Goal: Task Accomplishment & Management: Manage account settings

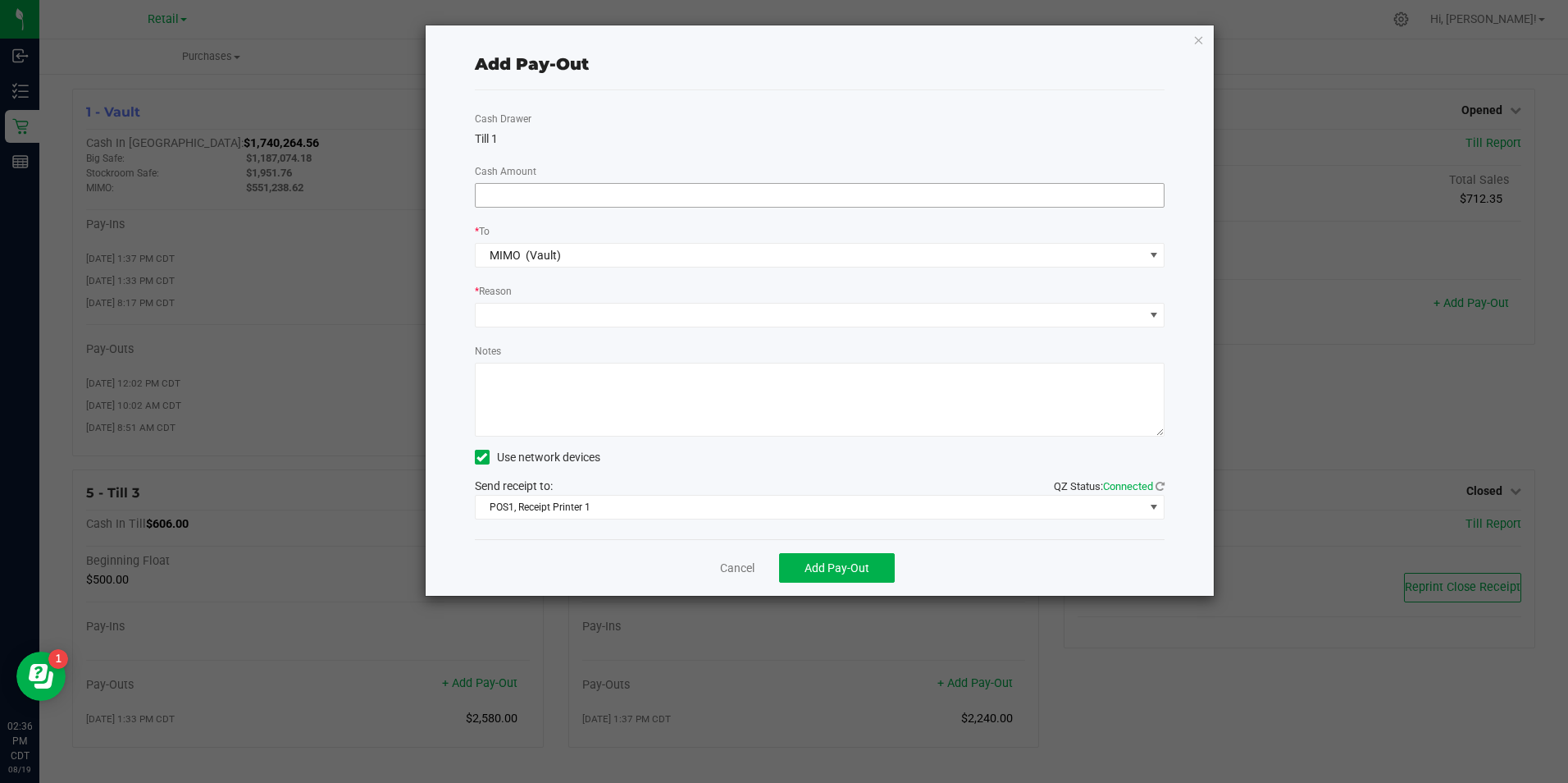
click at [666, 198] on input at bounding box center [819, 195] width 689 height 23
click at [652, 309] on span at bounding box center [809, 315] width 668 height 23
type input "$1,775.77"
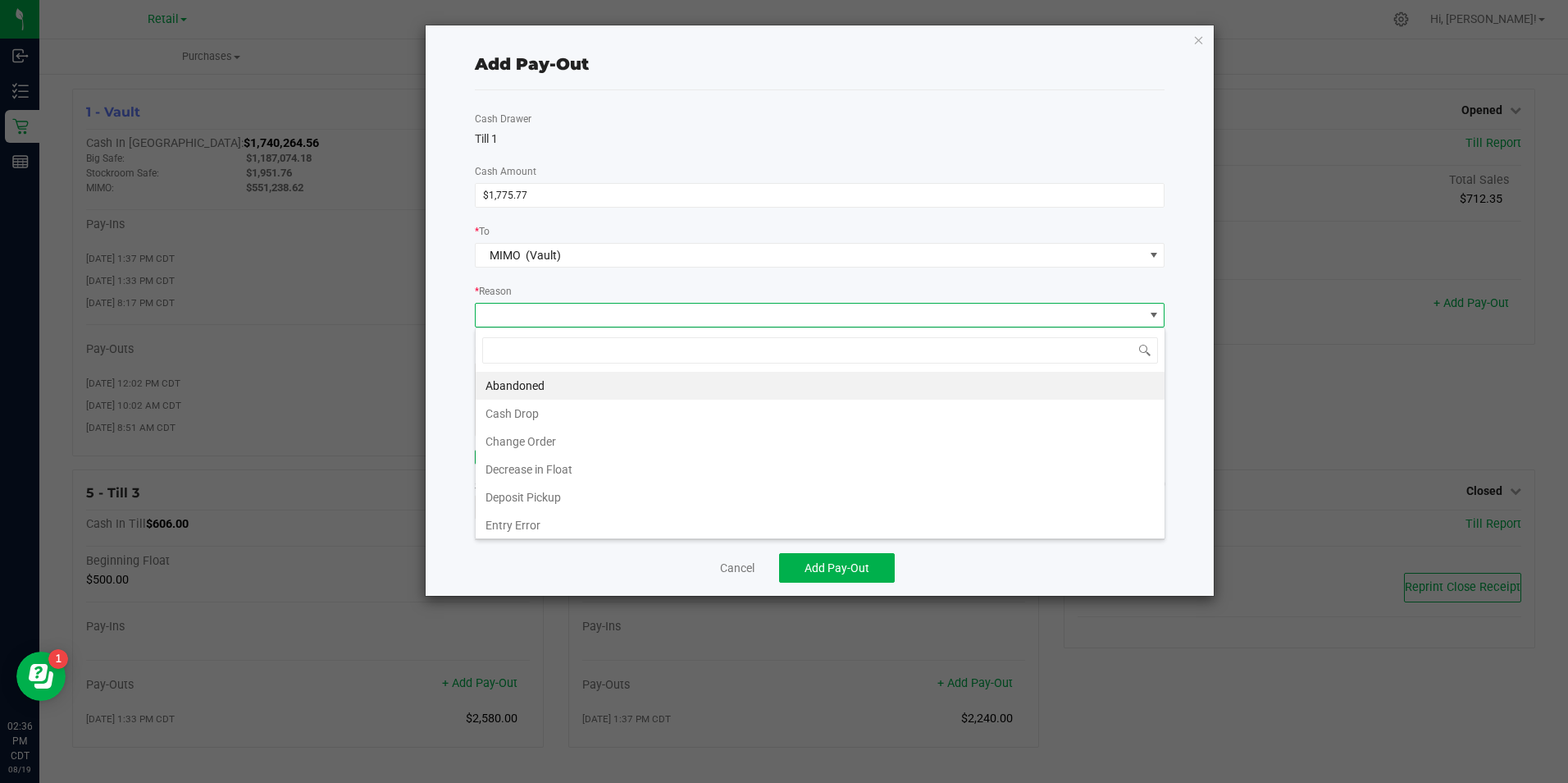
scroll to position [24, 689]
click at [545, 417] on li "Cash Drop" at bounding box center [819, 414] width 689 height 28
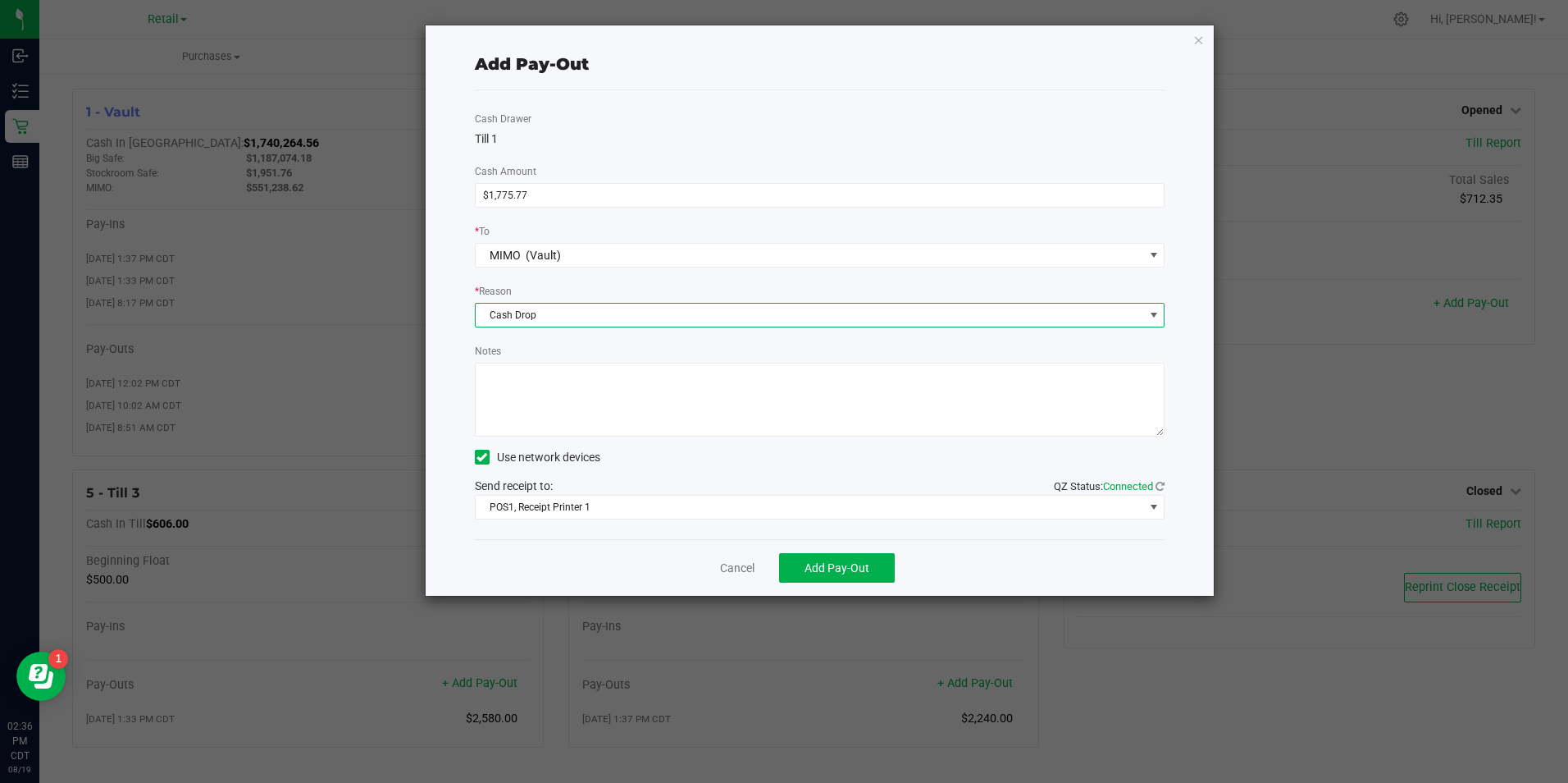
click at [644, 318] on span "Cash Drop" at bounding box center [809, 315] width 668 height 23
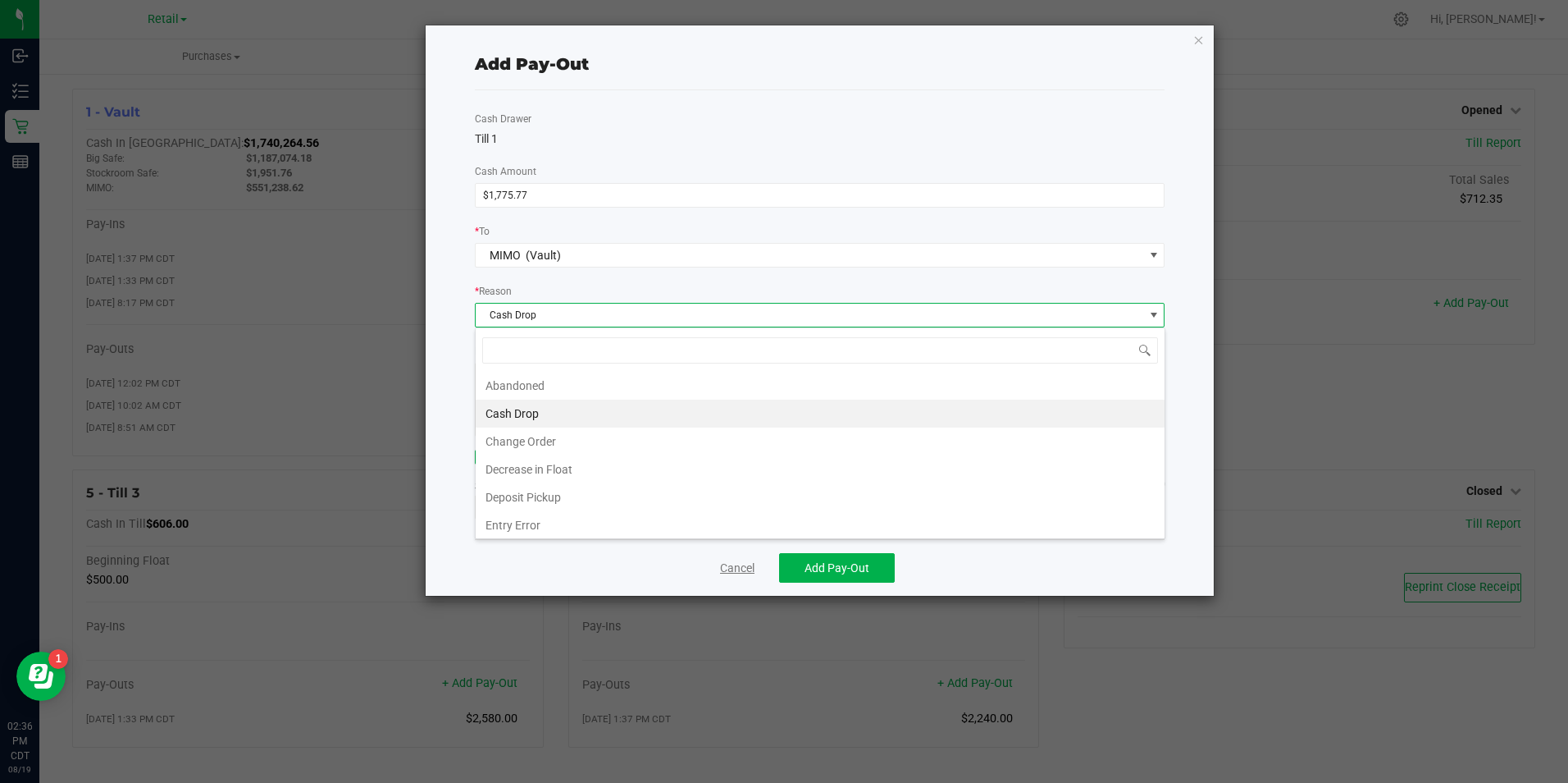
click at [724, 568] on link "Cancel" at bounding box center [737, 568] width 34 height 17
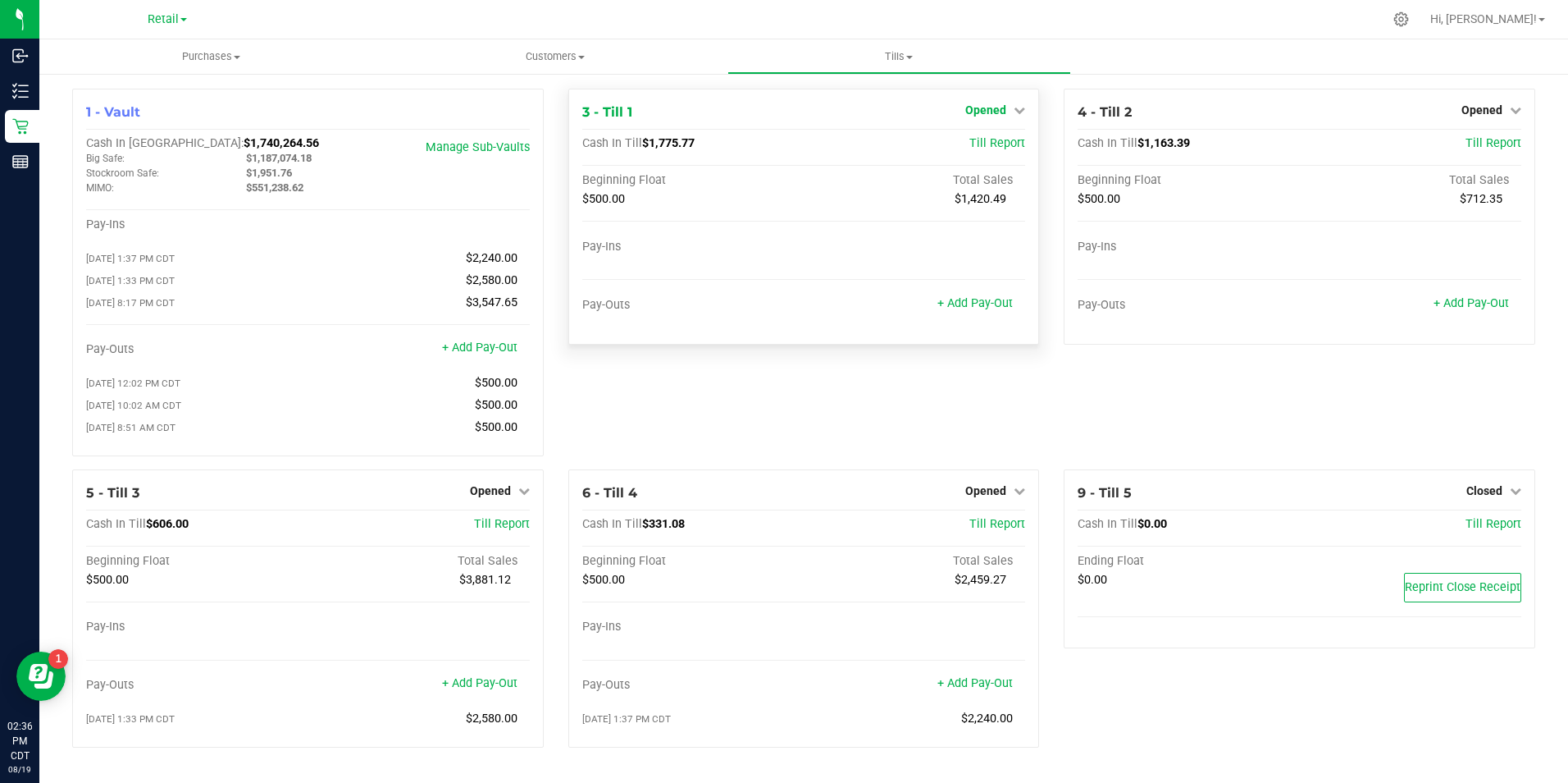
click at [1016, 104] on icon at bounding box center [1019, 110] width 11 height 11
click at [989, 149] on link "Close Till" at bounding box center [989, 144] width 45 height 13
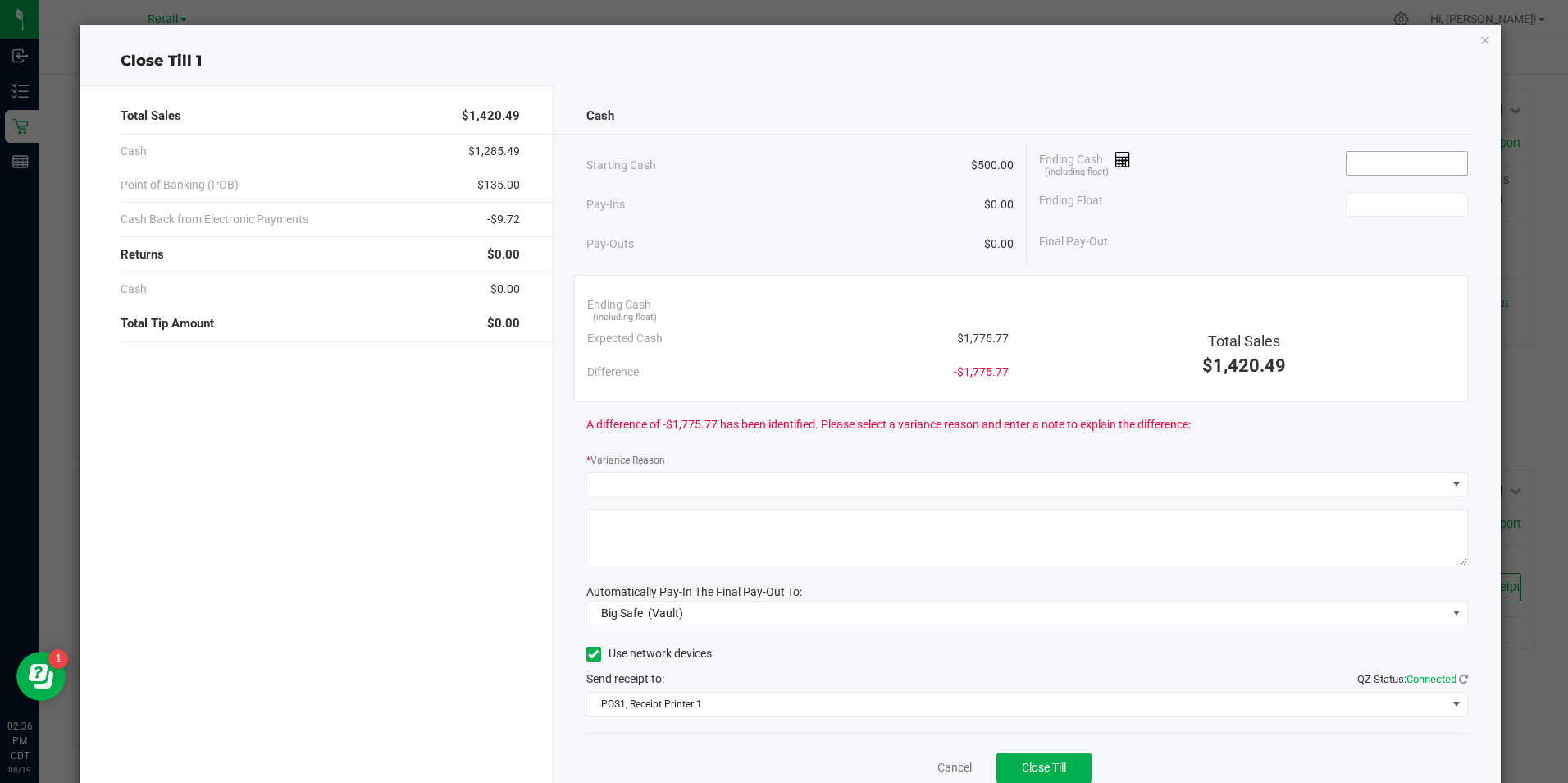
click at [1383, 168] on input at bounding box center [1406, 163] width 120 height 23
type input "1"
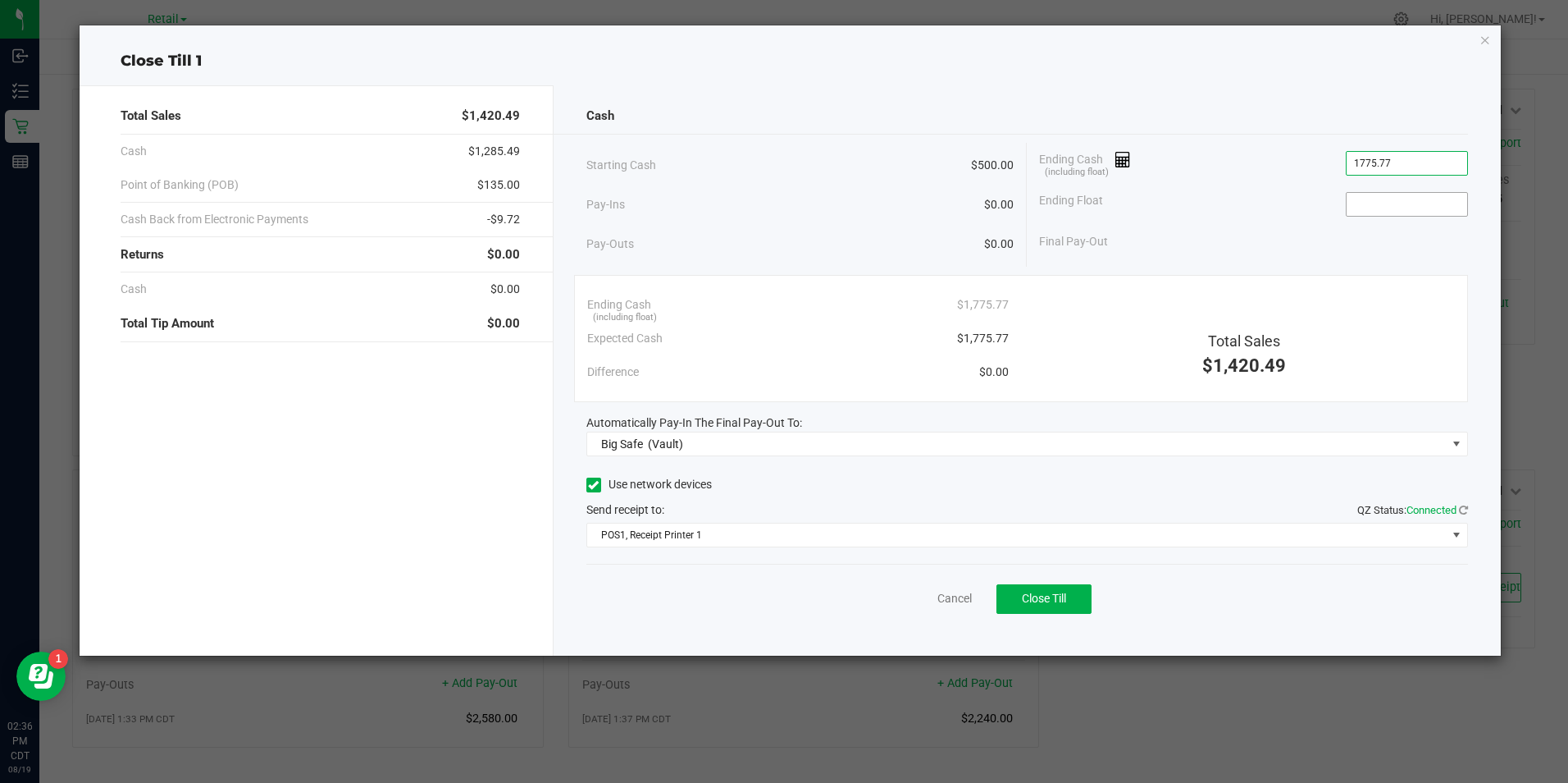
click at [1374, 204] on input at bounding box center [1406, 204] width 120 height 23
type input "$1,775.77"
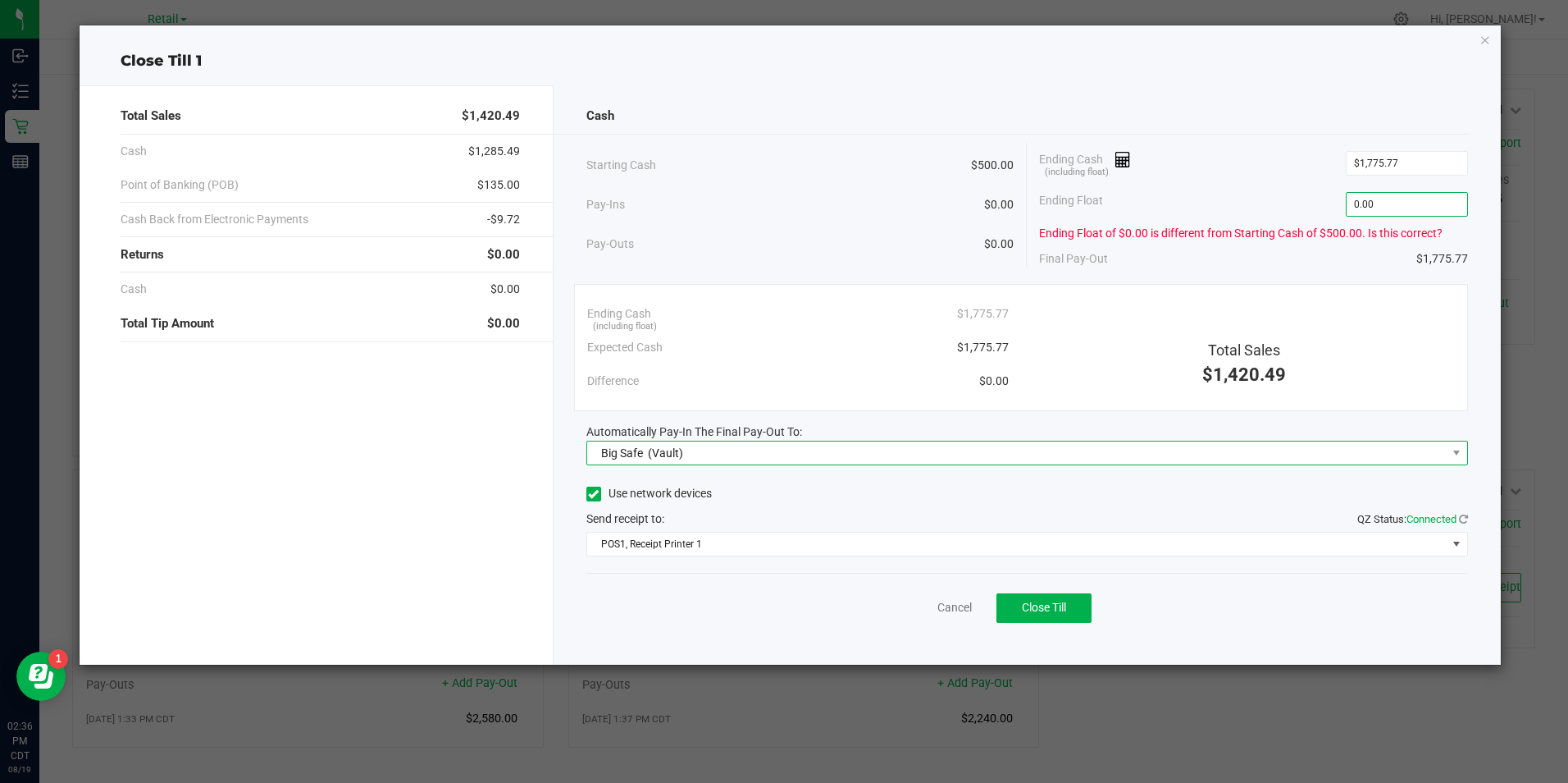
click at [732, 463] on span "Big Safe (Vault)" at bounding box center [1016, 453] width 859 height 23
type input "$0.00"
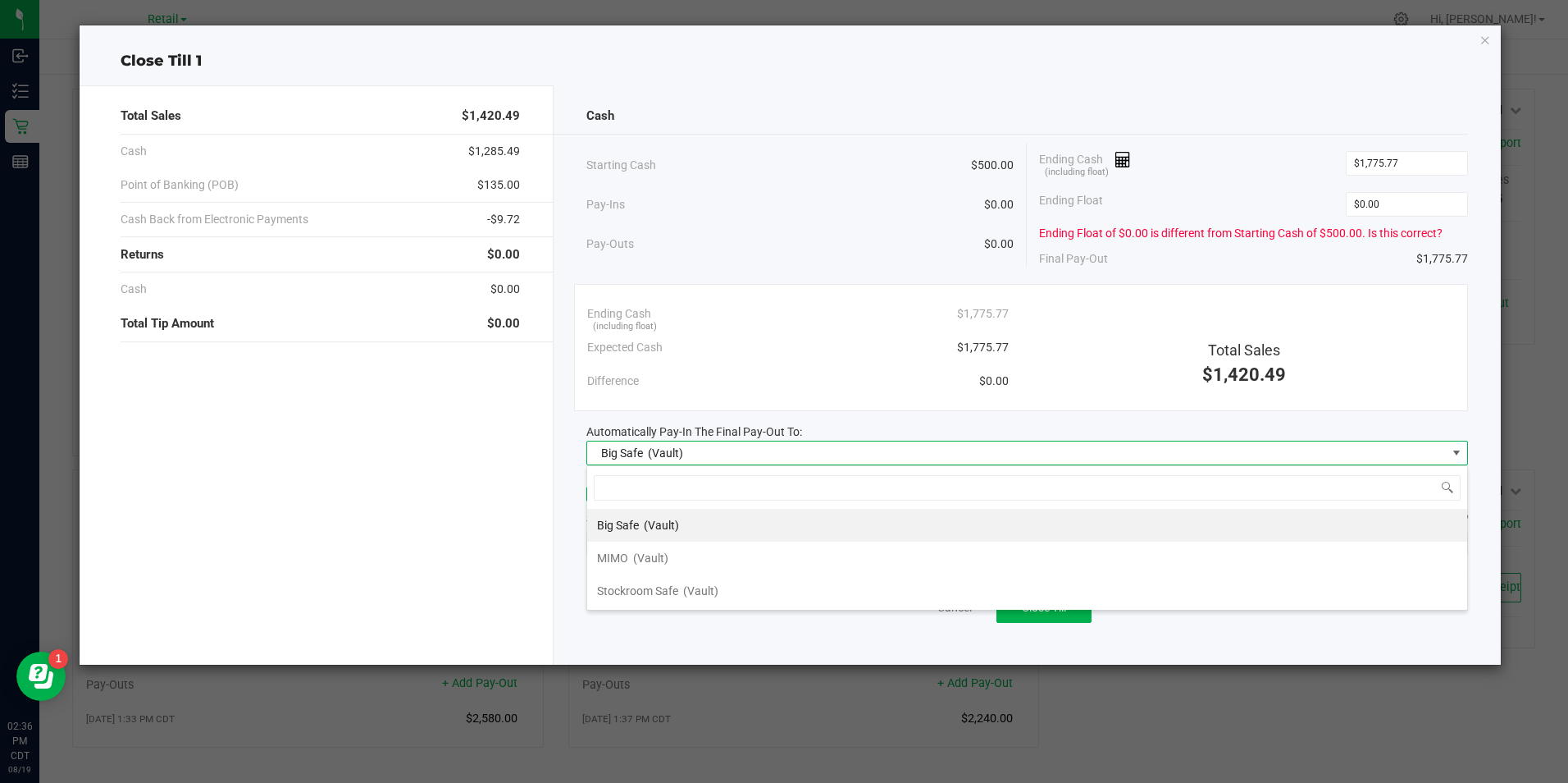
scroll to position [24, 881]
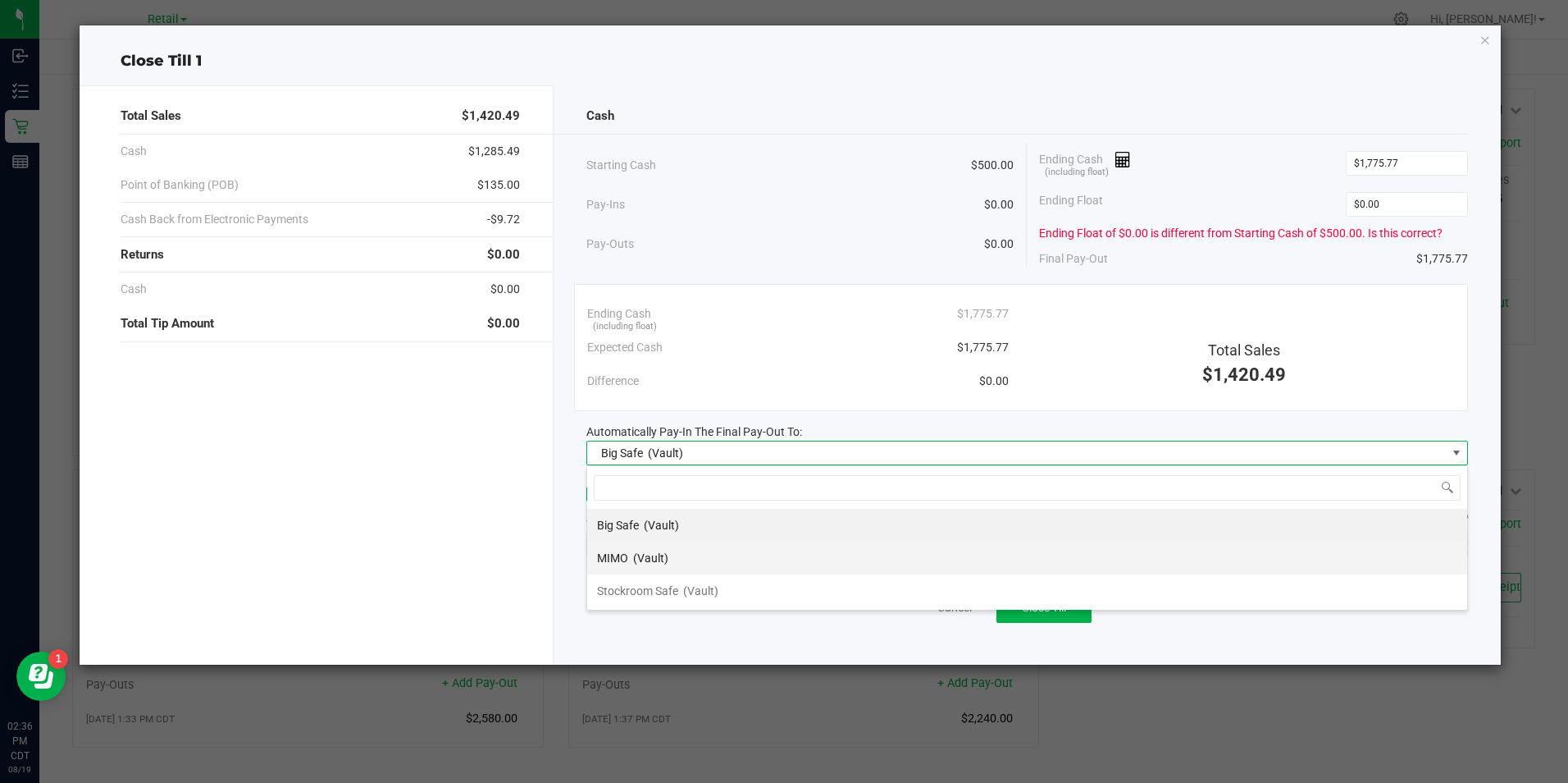
click at [682, 569] on li "MIMO (Vault)" at bounding box center [1027, 557] width 879 height 33
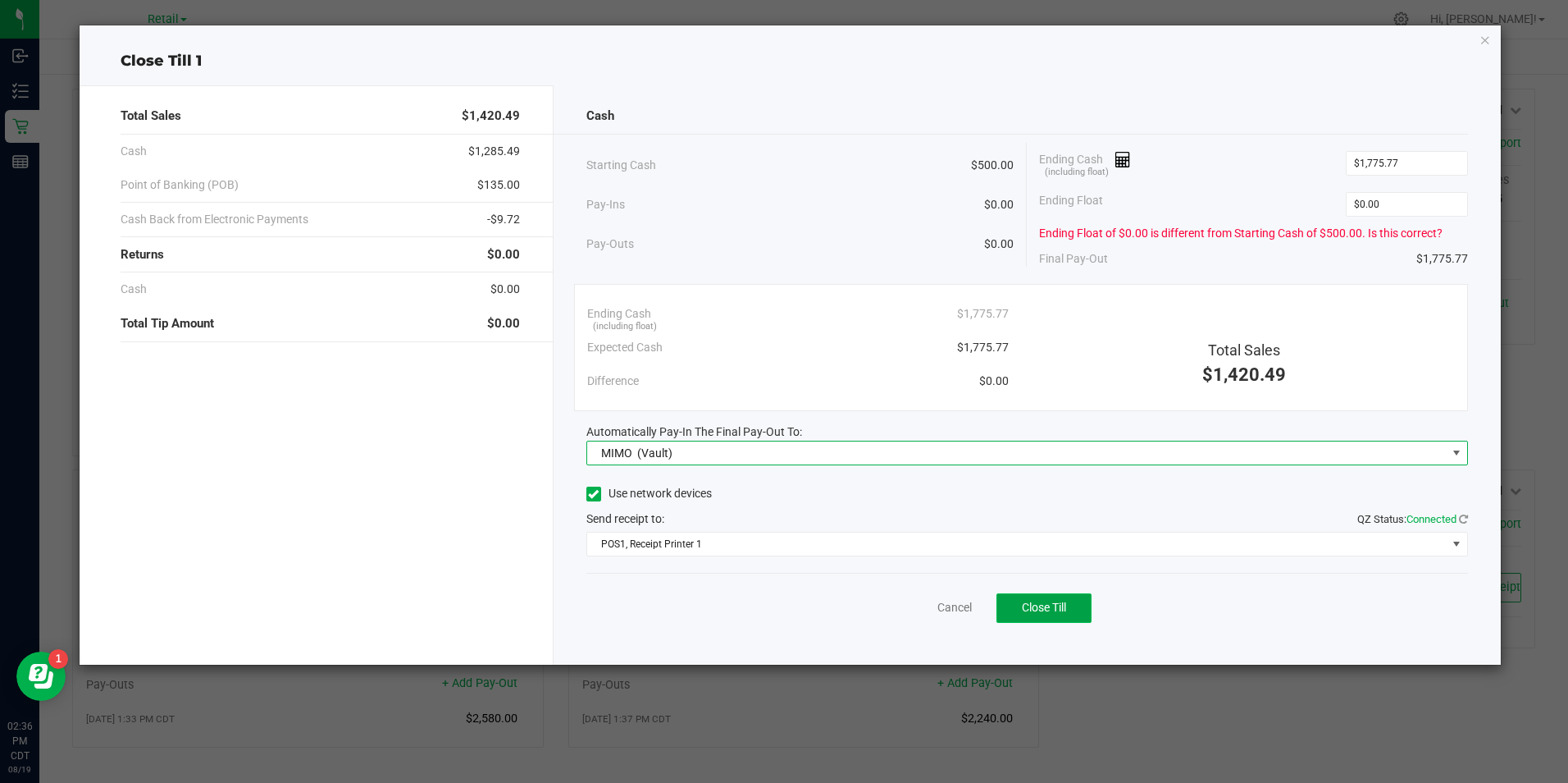
click at [1050, 609] on span "Close Till" at bounding box center [1044, 607] width 45 height 13
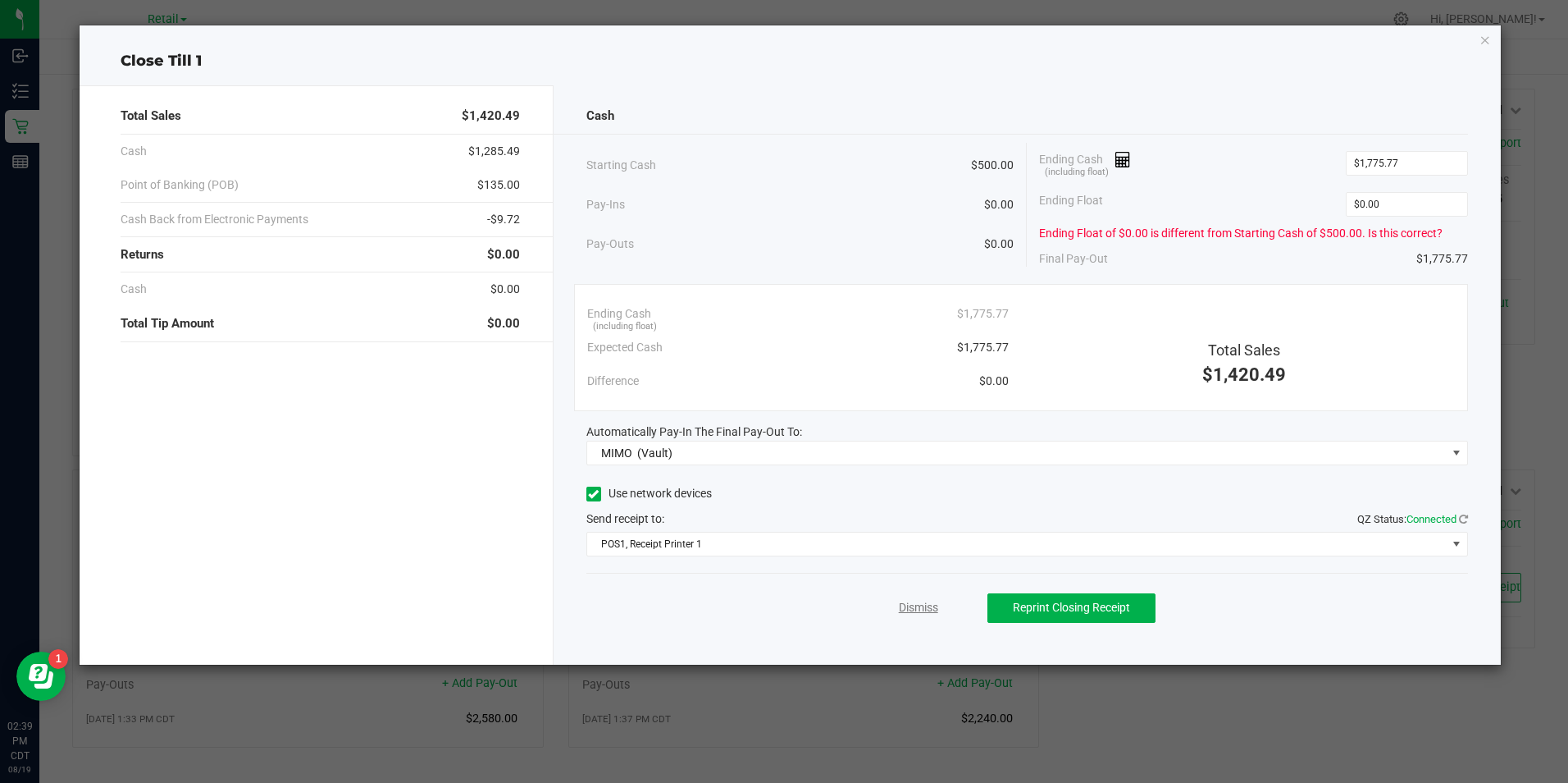
click at [924, 606] on link "Dismiss" at bounding box center [919, 607] width 39 height 17
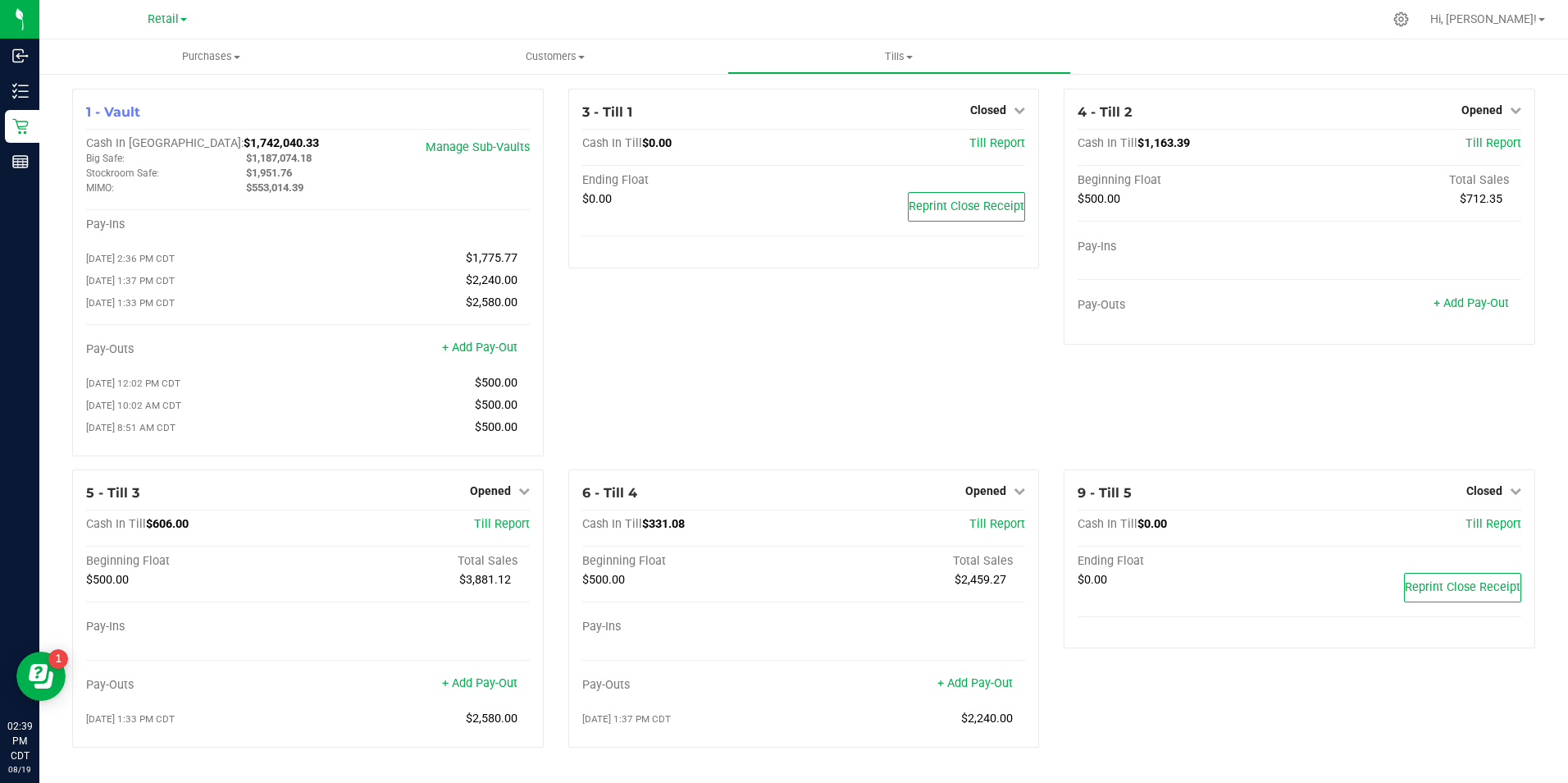
click at [1527, 26] on link "Hi, [PERSON_NAME]!" at bounding box center [1487, 19] width 128 height 17
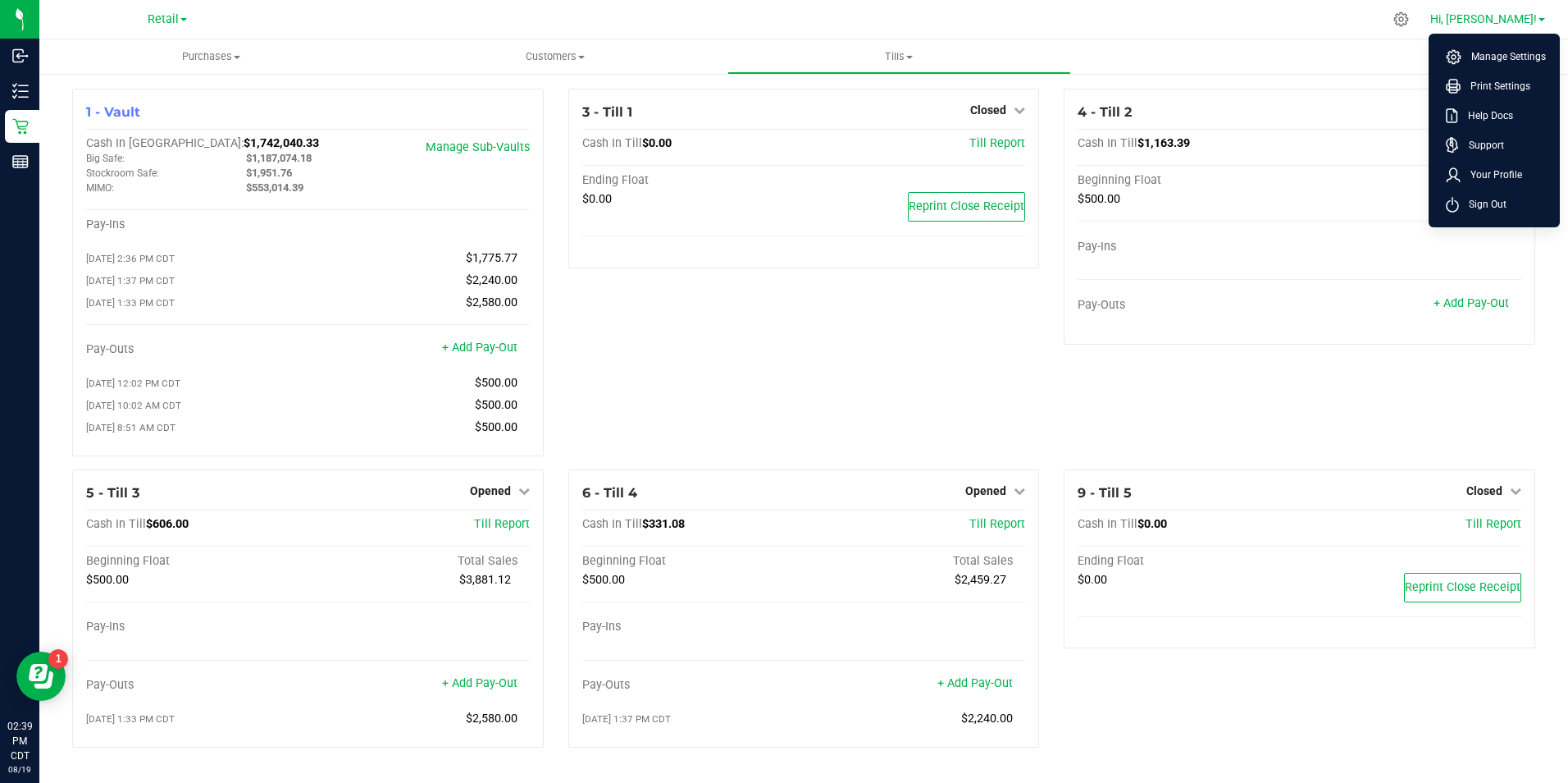
click at [1479, 209] on span "Sign Out" at bounding box center [1482, 204] width 48 height 17
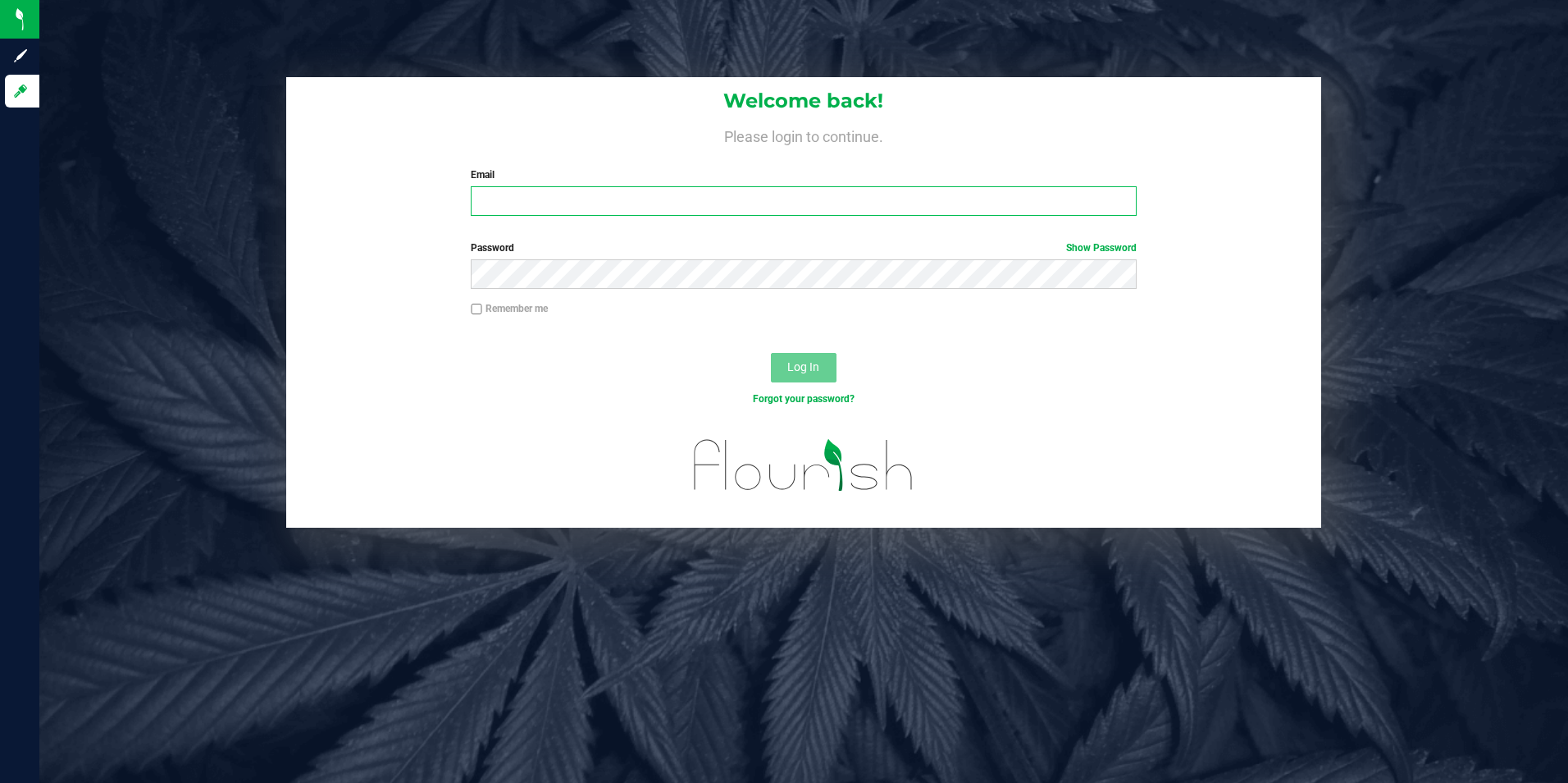
click at [520, 201] on input "Email" at bounding box center [803, 201] width 666 height 30
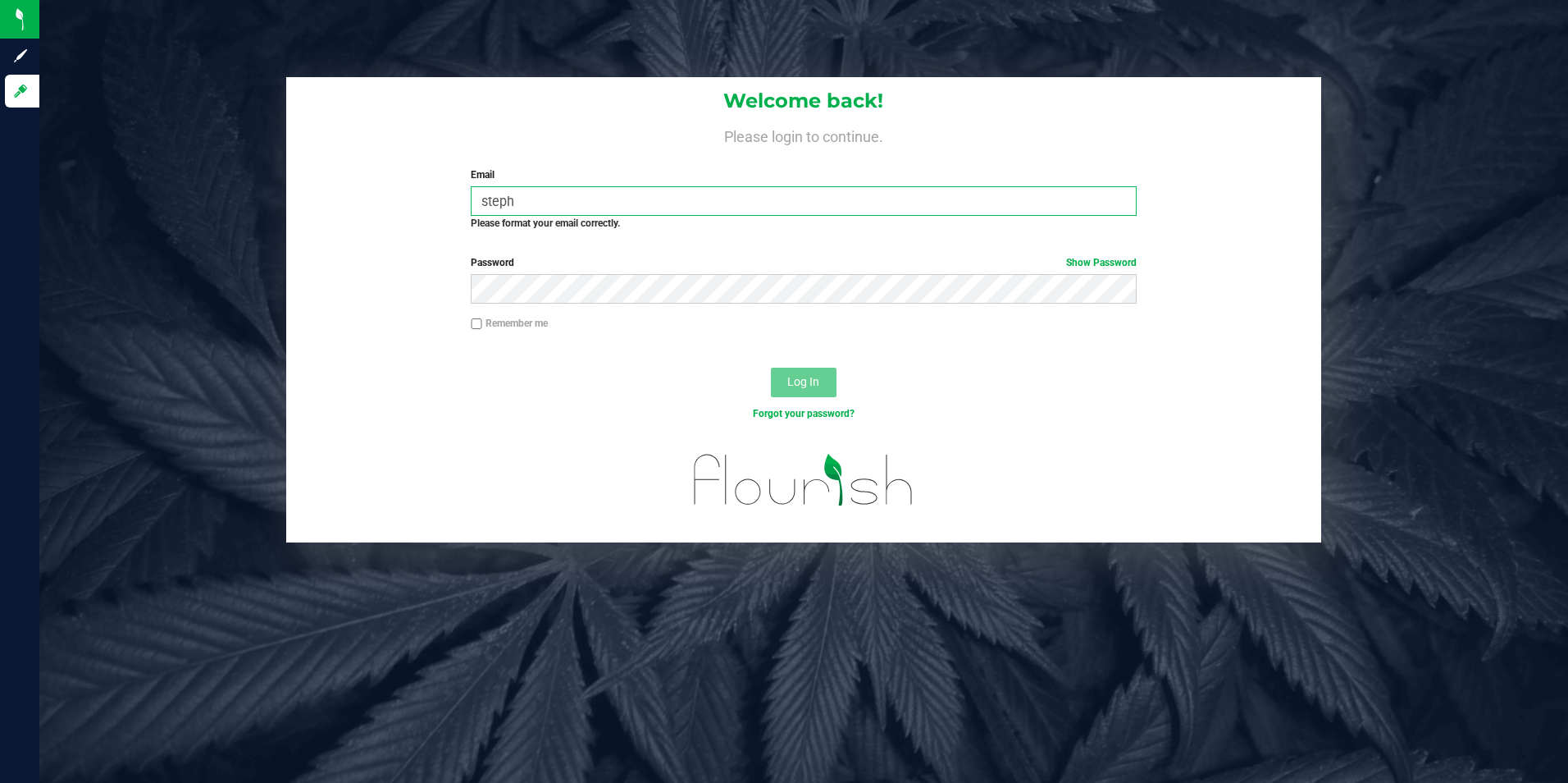
type input "[PERSON_NAME][EMAIL_ADDRESS][PERSON_NAME][DOMAIN_NAME]"
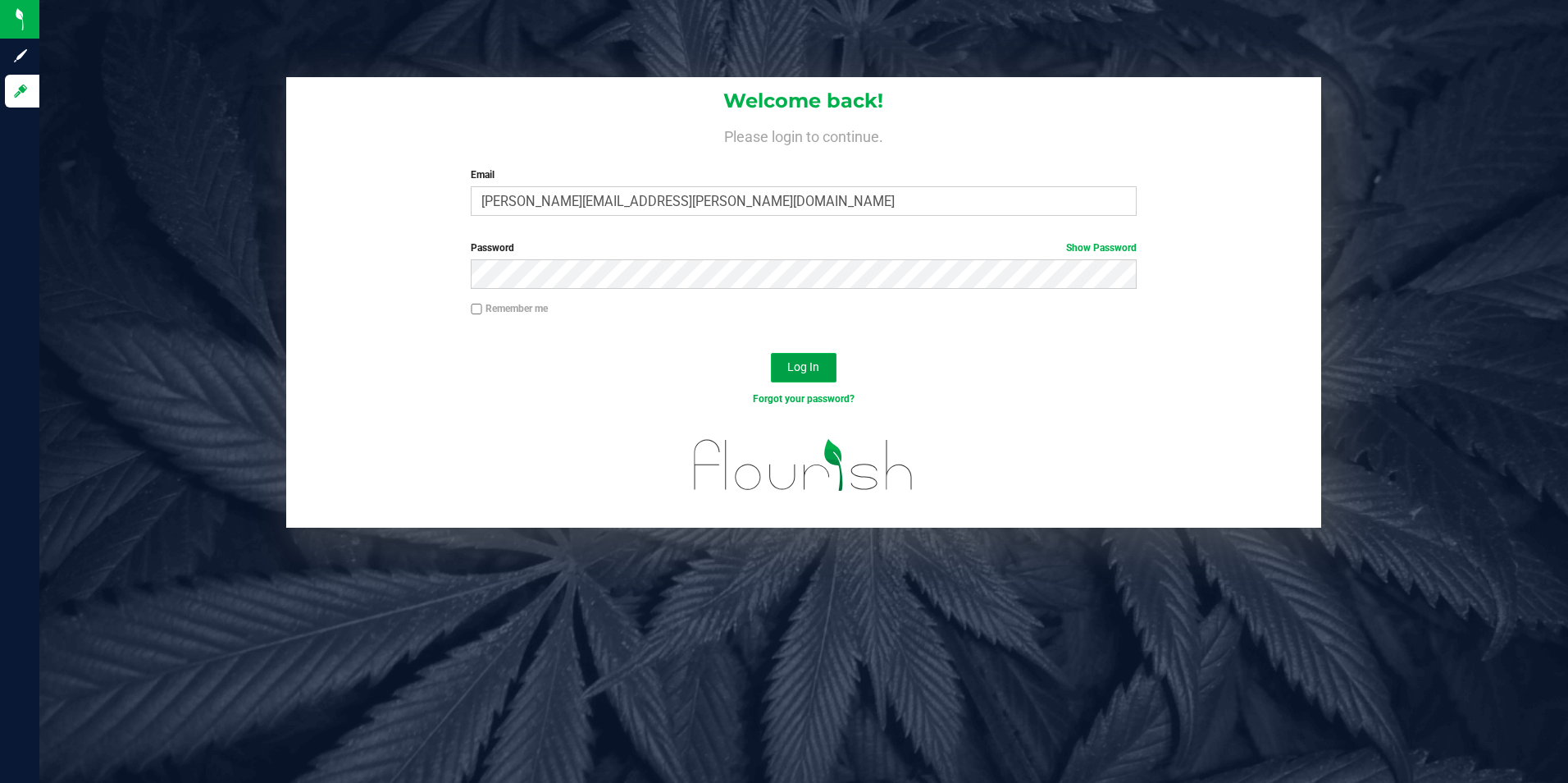
click at [797, 361] on span "Log In" at bounding box center [803, 366] width 32 height 13
